Goal: Task Accomplishment & Management: Manage account settings

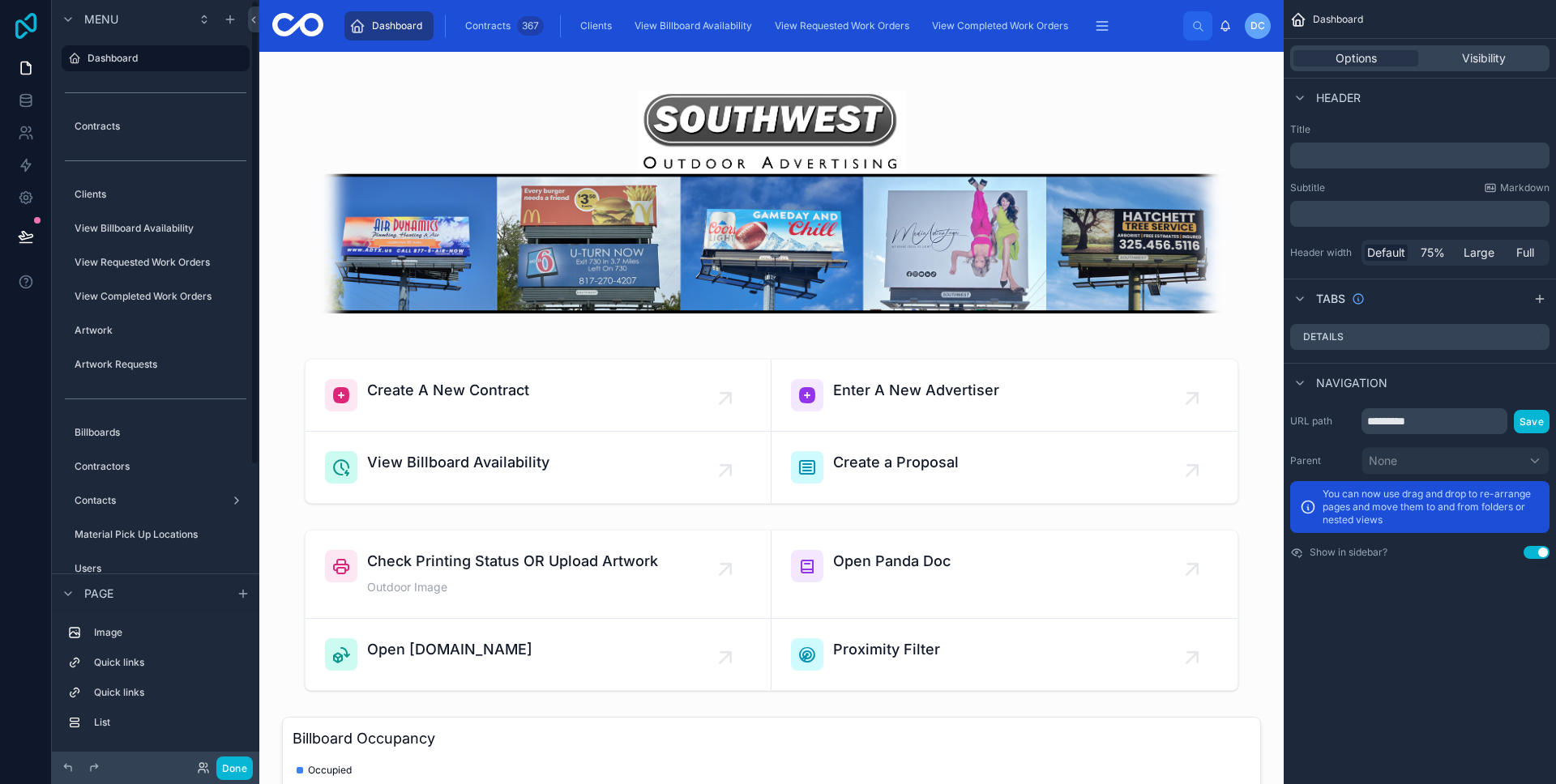
click at [23, 37] on icon at bounding box center [26, 26] width 33 height 26
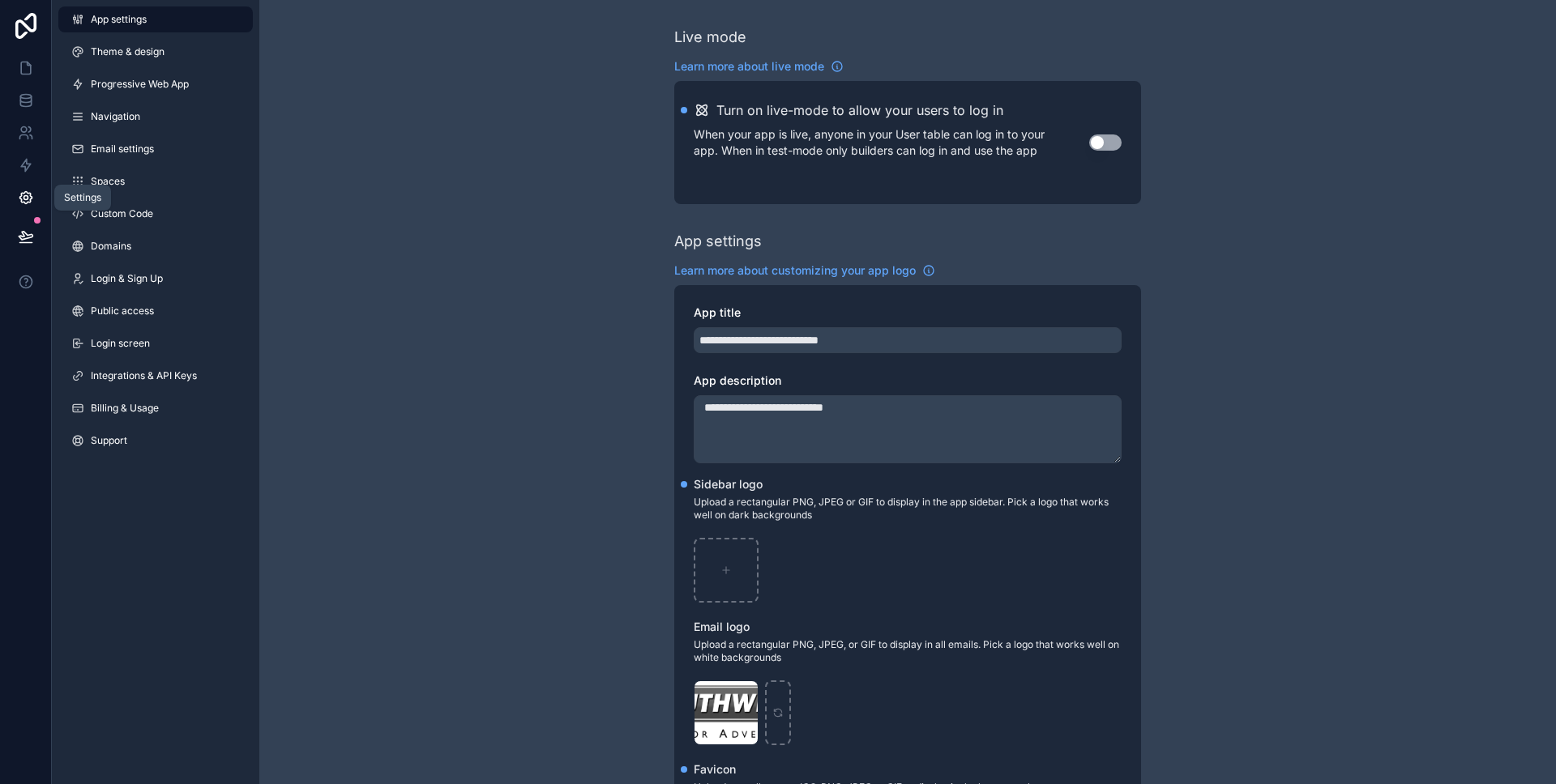
click at [28, 191] on icon at bounding box center [26, 197] width 16 height 16
click at [101, 7] on link "App settings" at bounding box center [155, 20] width 195 height 26
click at [102, 10] on link "App settings" at bounding box center [155, 20] width 195 height 26
click at [153, 58] on link "Theme & design" at bounding box center [155, 51] width 195 height 26
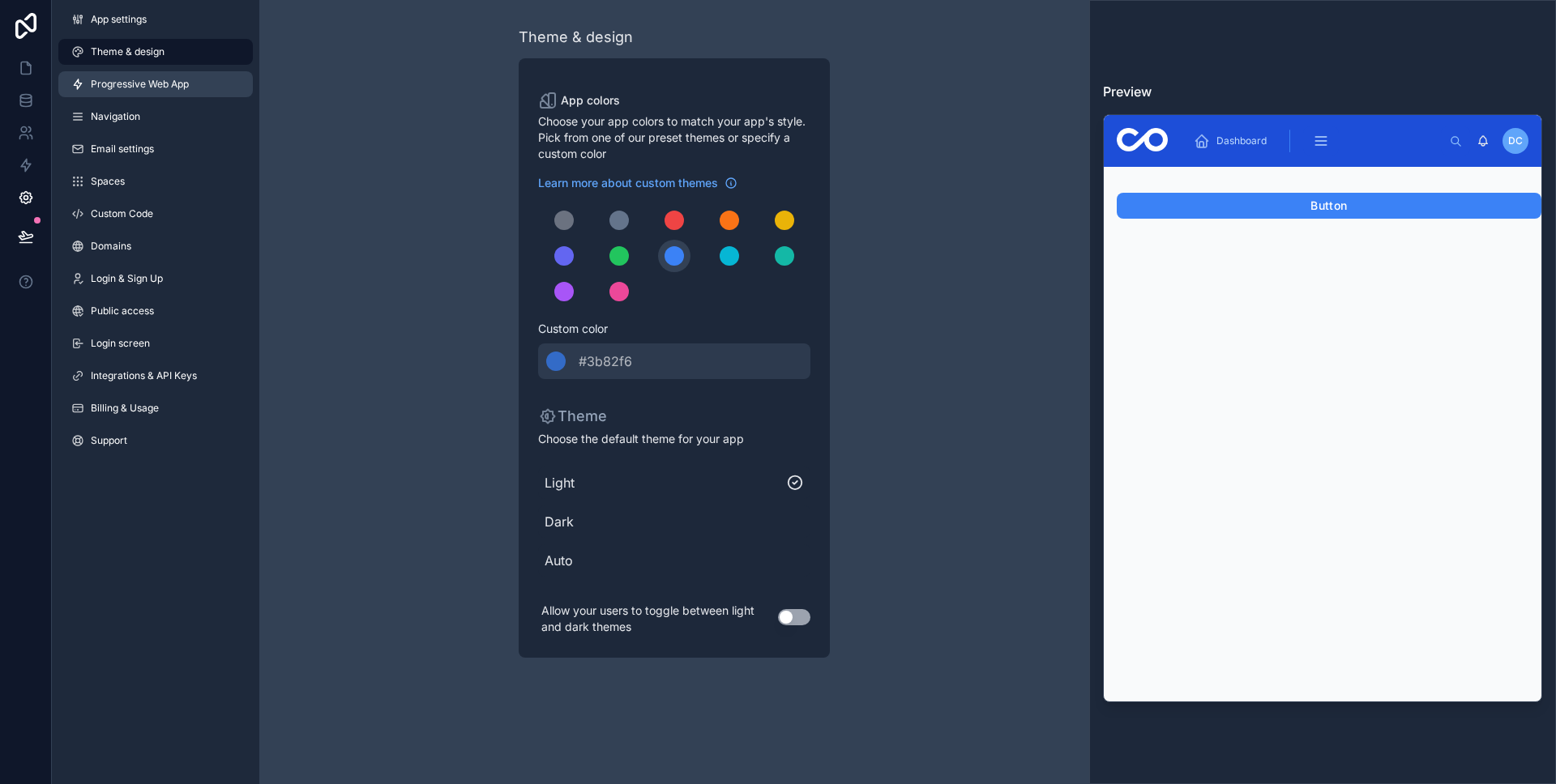
click at [155, 87] on span "Progressive Web App" at bounding box center [140, 84] width 98 height 13
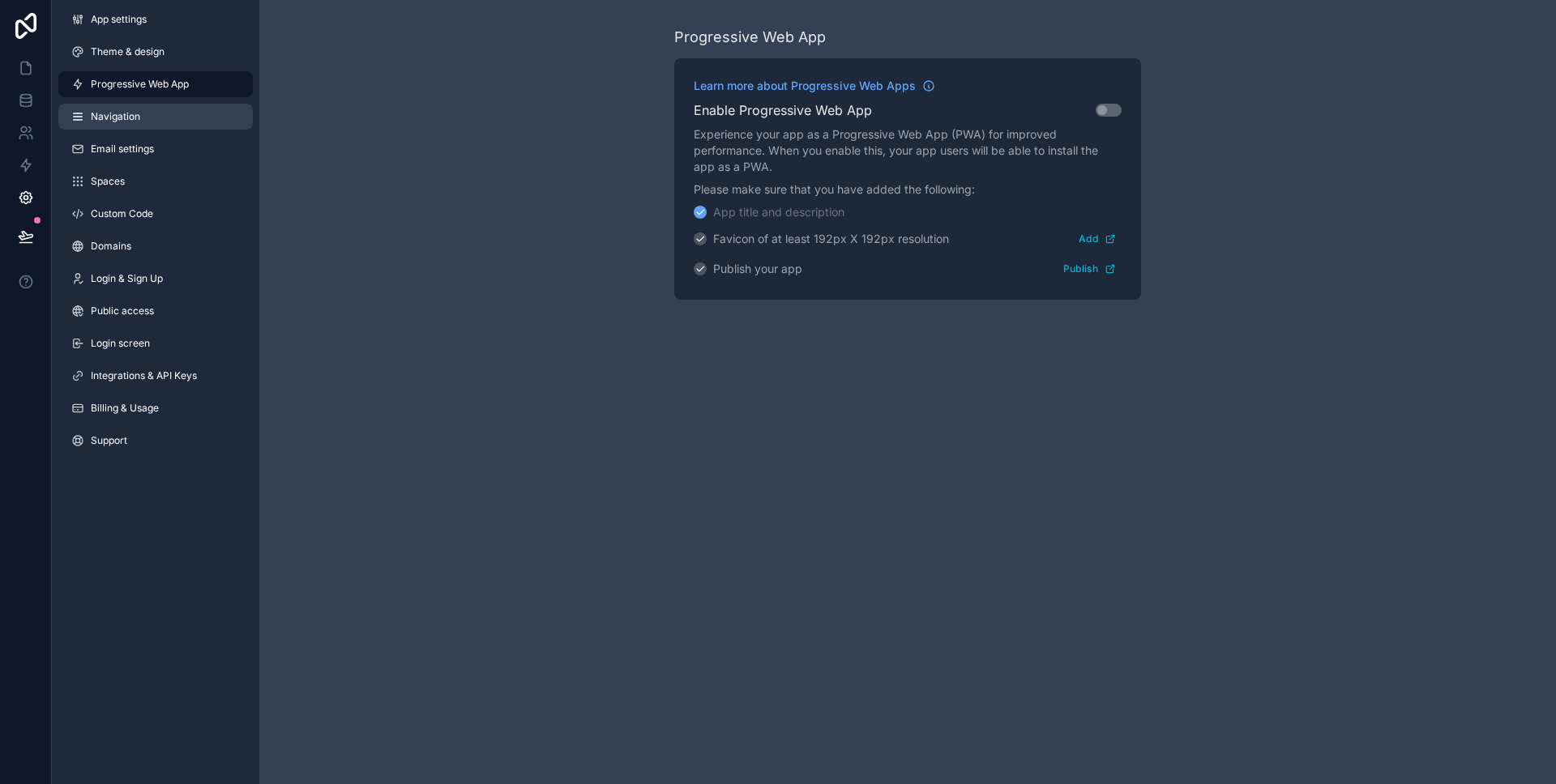
click at [141, 109] on link "Navigation" at bounding box center [155, 117] width 195 height 26
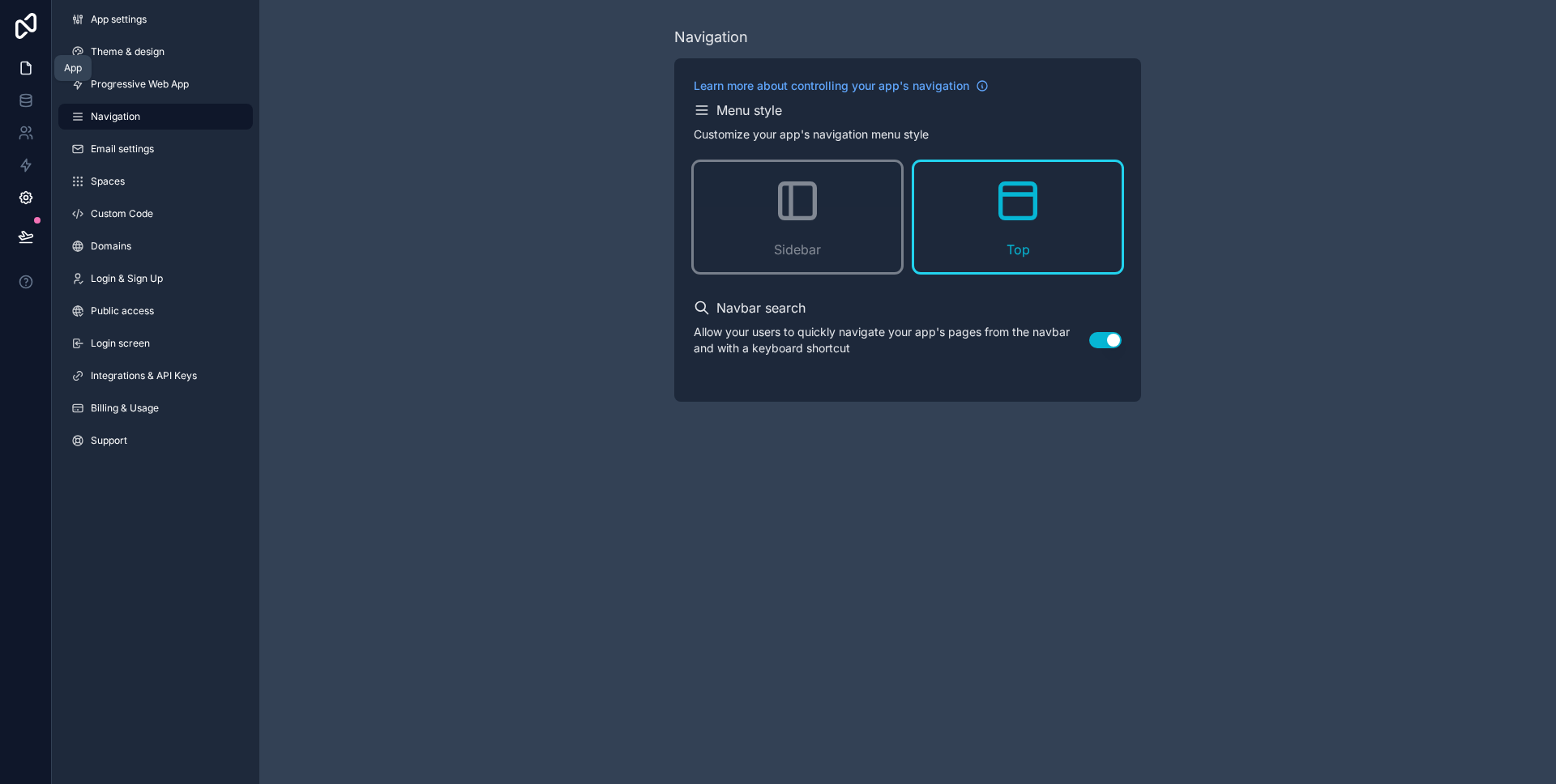
click at [23, 68] on icon at bounding box center [26, 68] width 16 height 16
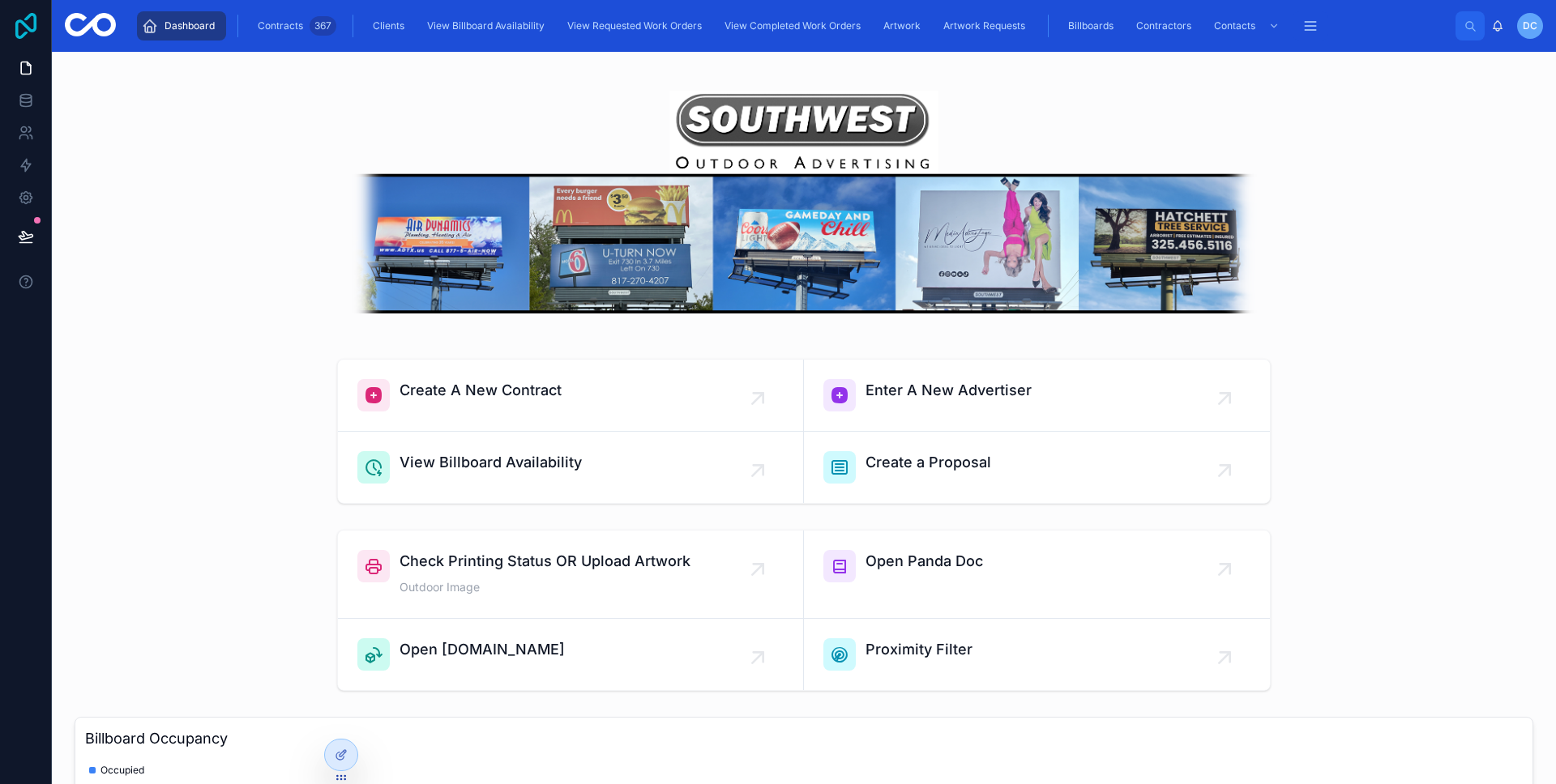
click at [27, 37] on icon at bounding box center [26, 26] width 33 height 26
